Goal: Task Accomplishment & Management: Use online tool/utility

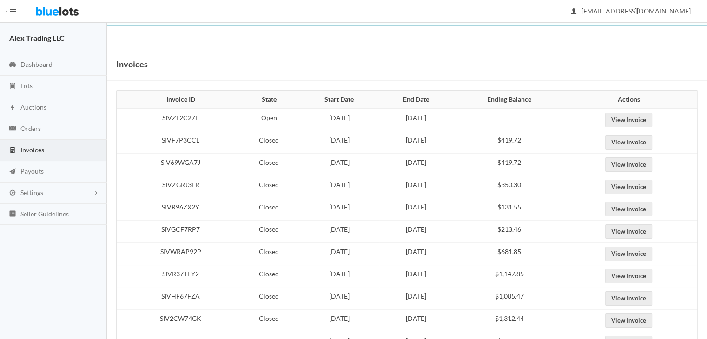
click at [45, 107] on span "Auctions" at bounding box center [33, 107] width 26 height 8
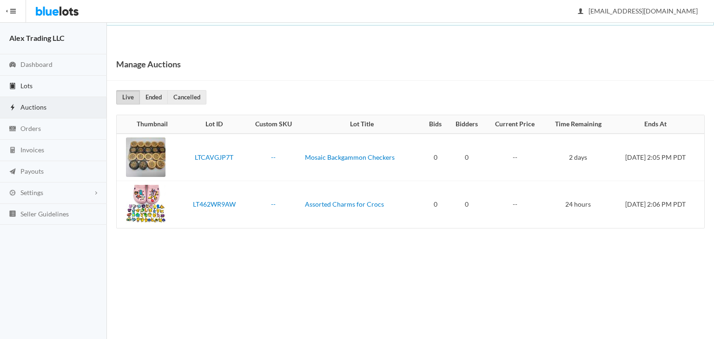
click at [46, 86] on link "Lots" at bounding box center [53, 86] width 107 height 21
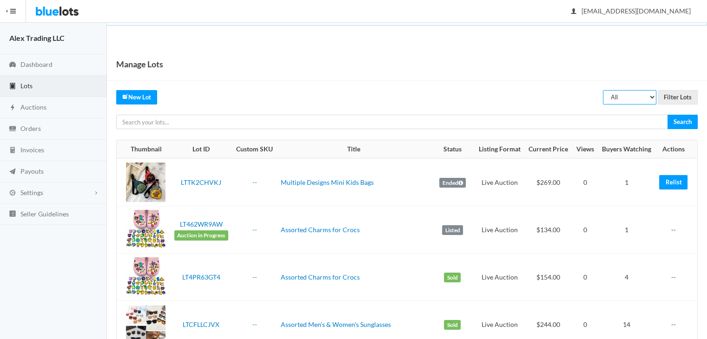
click at [617, 99] on select "All Draft Unreviewed Rejected Scheduled Listed Sold Ended" at bounding box center [629, 97] width 53 height 14
select select "ended"
click at [604, 90] on select "All Draft Unreviewed Rejected Scheduled Listed Sold Ended" at bounding box center [629, 97] width 53 height 14
click at [670, 97] on input "Filter Lots" at bounding box center [678, 97] width 40 height 14
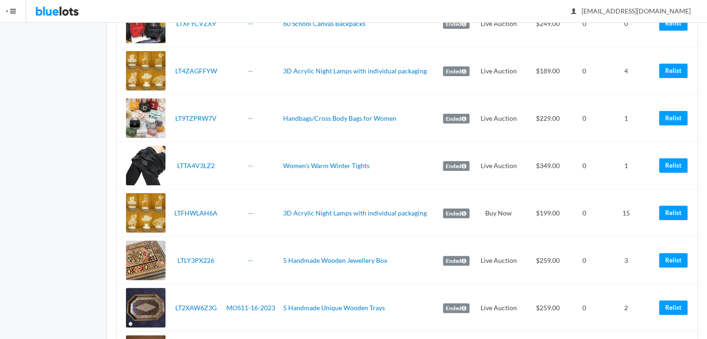
scroll to position [214, 0]
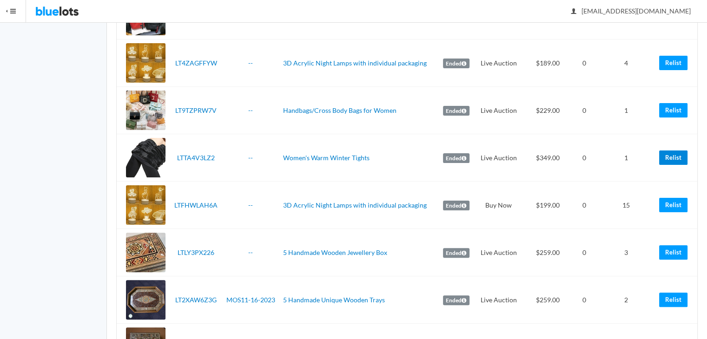
click at [677, 161] on link "Relist" at bounding box center [673, 158] width 28 height 14
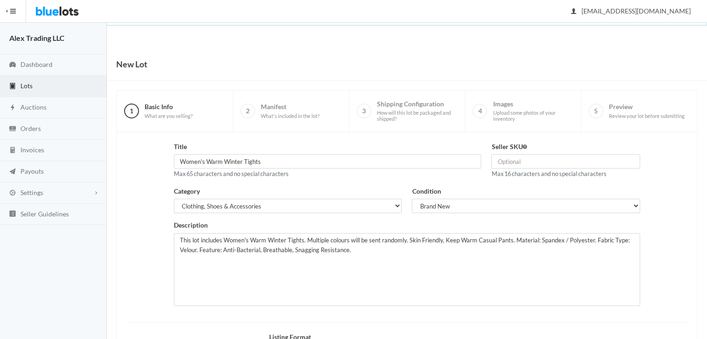
scroll to position [125, 0]
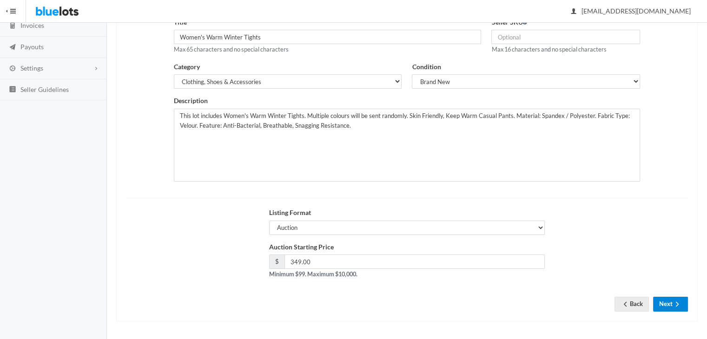
click at [675, 302] on icon "arrow forward" at bounding box center [677, 304] width 9 height 7
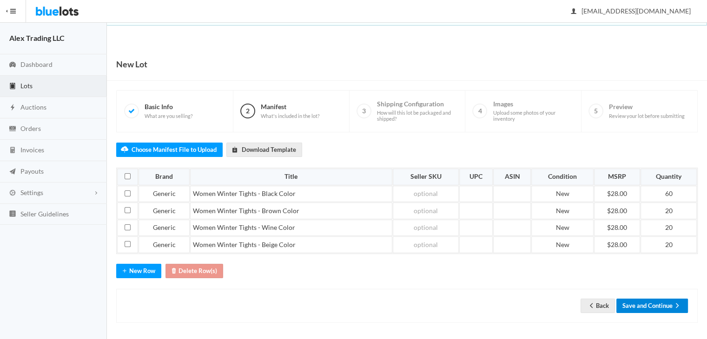
click at [649, 304] on button "Save and Continue" at bounding box center [653, 306] width 72 height 14
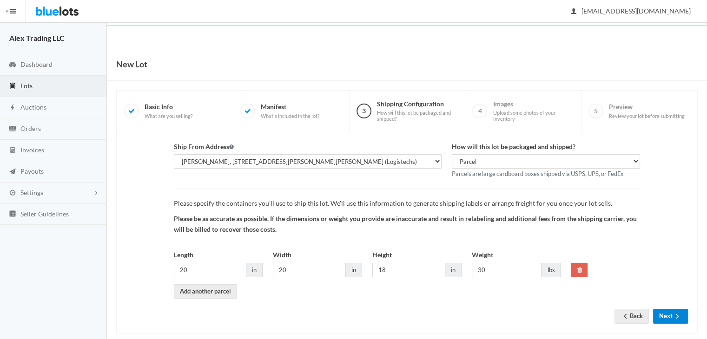
click at [668, 315] on button "Next" at bounding box center [670, 316] width 35 height 14
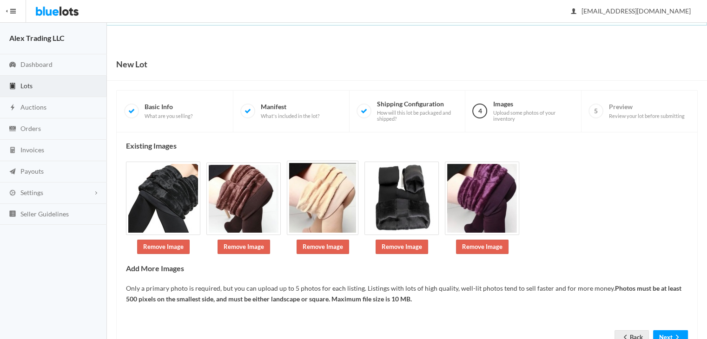
drag, startPoint x: 700, startPoint y: 305, endPoint x: 714, endPoint y: 314, distance: 16.8
click at [707, 314] on html "Bluelots is for sale. If you are interested in purchasing the business, please …" at bounding box center [353, 169] width 707 height 339
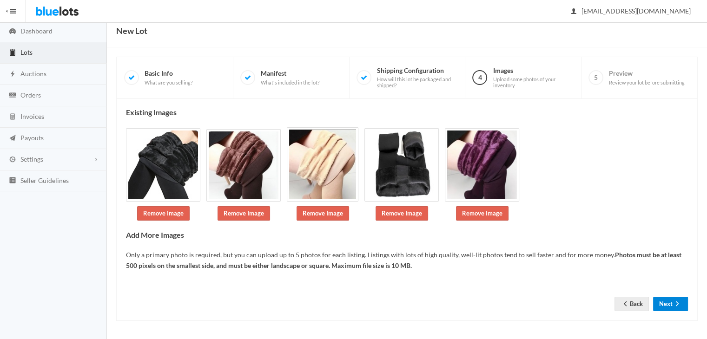
click at [679, 305] on icon "arrow forward" at bounding box center [677, 303] width 9 height 7
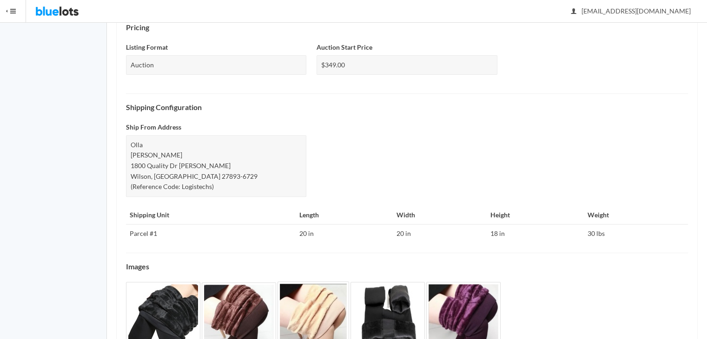
scroll to position [366, 0]
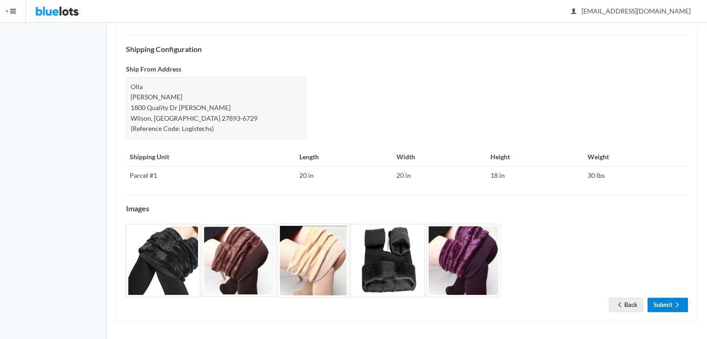
click at [679, 305] on icon "arrow forward" at bounding box center [677, 304] width 9 height 7
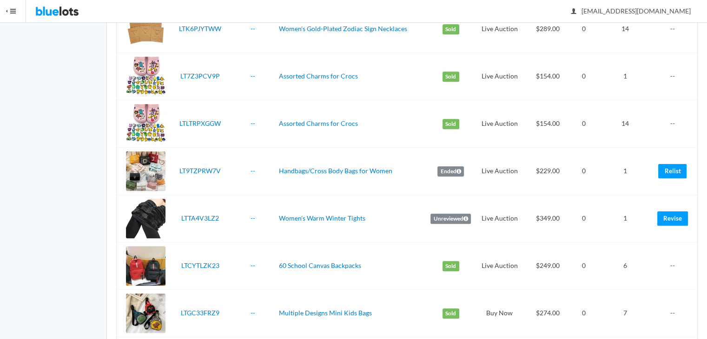
scroll to position [719, 0]
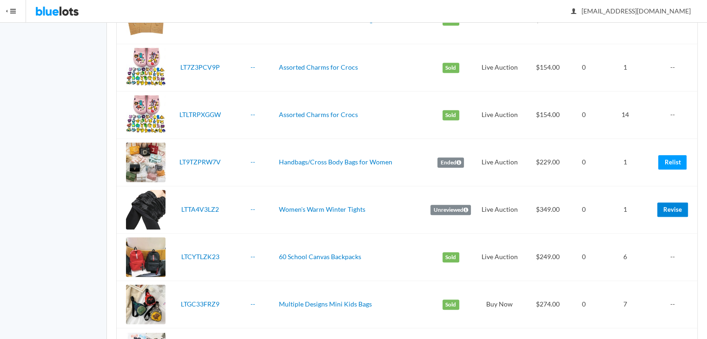
click at [672, 203] on link "Revise" at bounding box center [672, 210] width 31 height 14
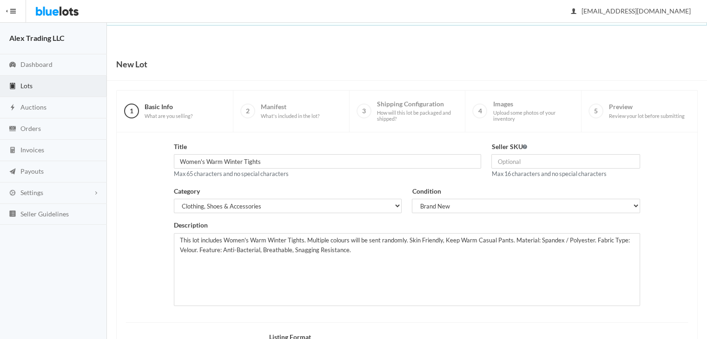
scroll to position [125, 0]
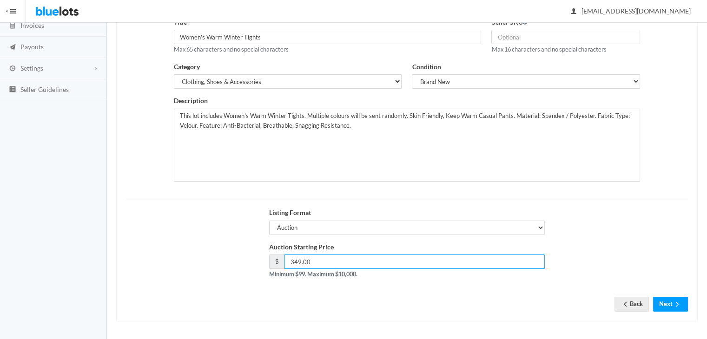
click at [299, 260] on input "349.00" at bounding box center [415, 262] width 261 height 14
type input "339.00"
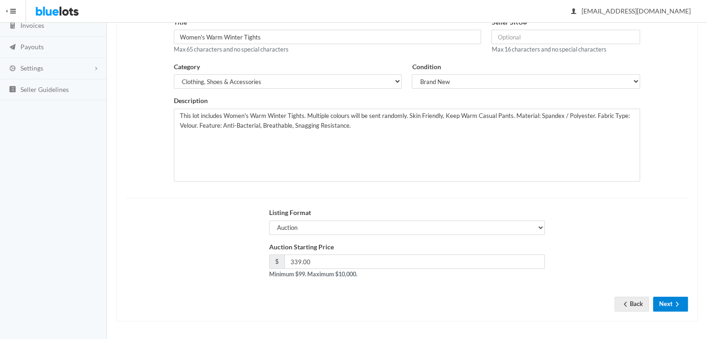
click at [675, 305] on icon "arrow forward" at bounding box center [677, 304] width 9 height 7
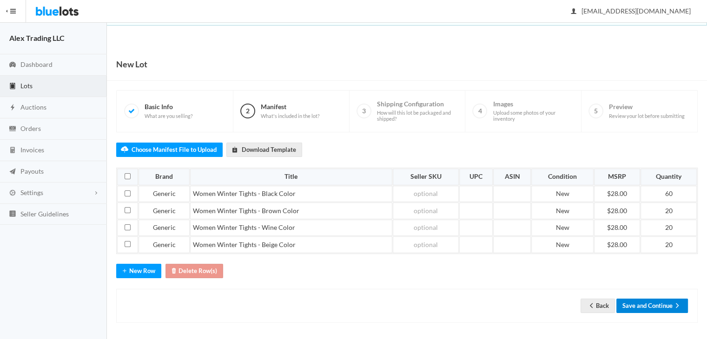
click at [684, 308] on button "Save and Continue" at bounding box center [653, 306] width 72 height 14
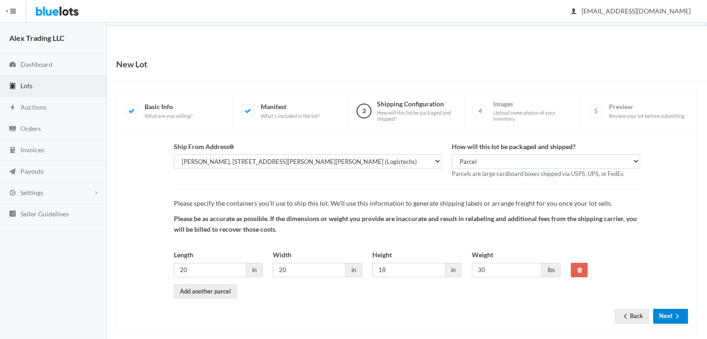
click at [674, 315] on icon "arrow forward" at bounding box center [677, 316] width 9 height 7
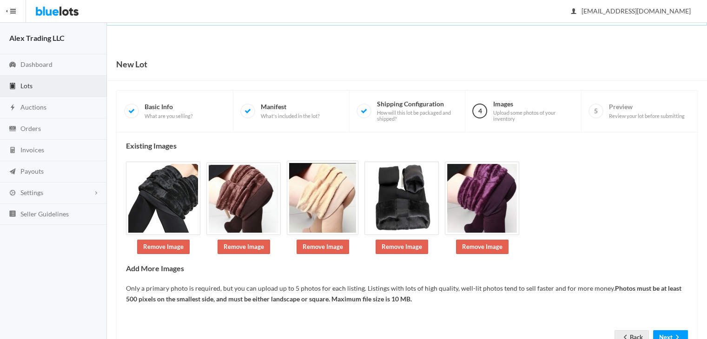
click at [681, 329] on form "Back Next" at bounding box center [407, 325] width 562 height 11
click at [676, 335] on icon "arrow forward" at bounding box center [677, 337] width 3 height 5
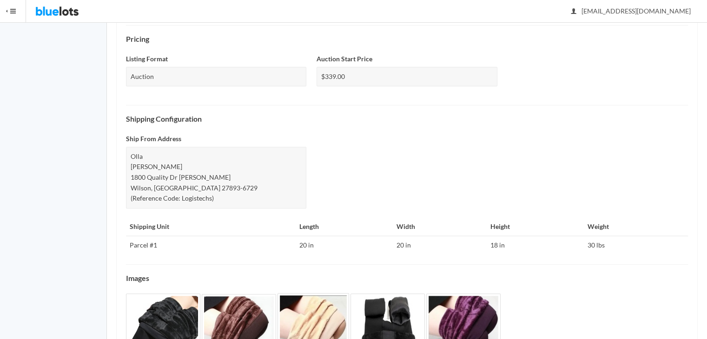
scroll to position [366, 0]
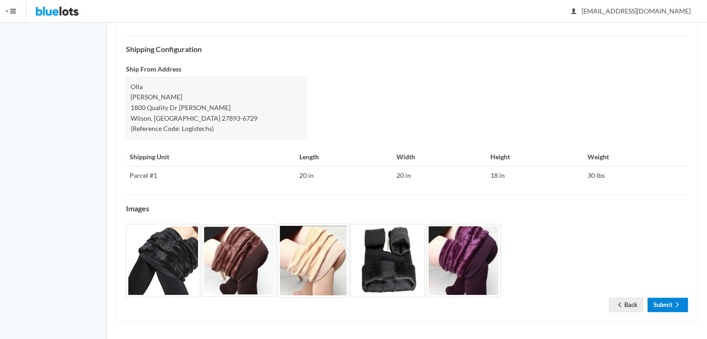
click at [673, 306] on icon "arrow forward" at bounding box center [677, 304] width 9 height 7
